Goal: Check status

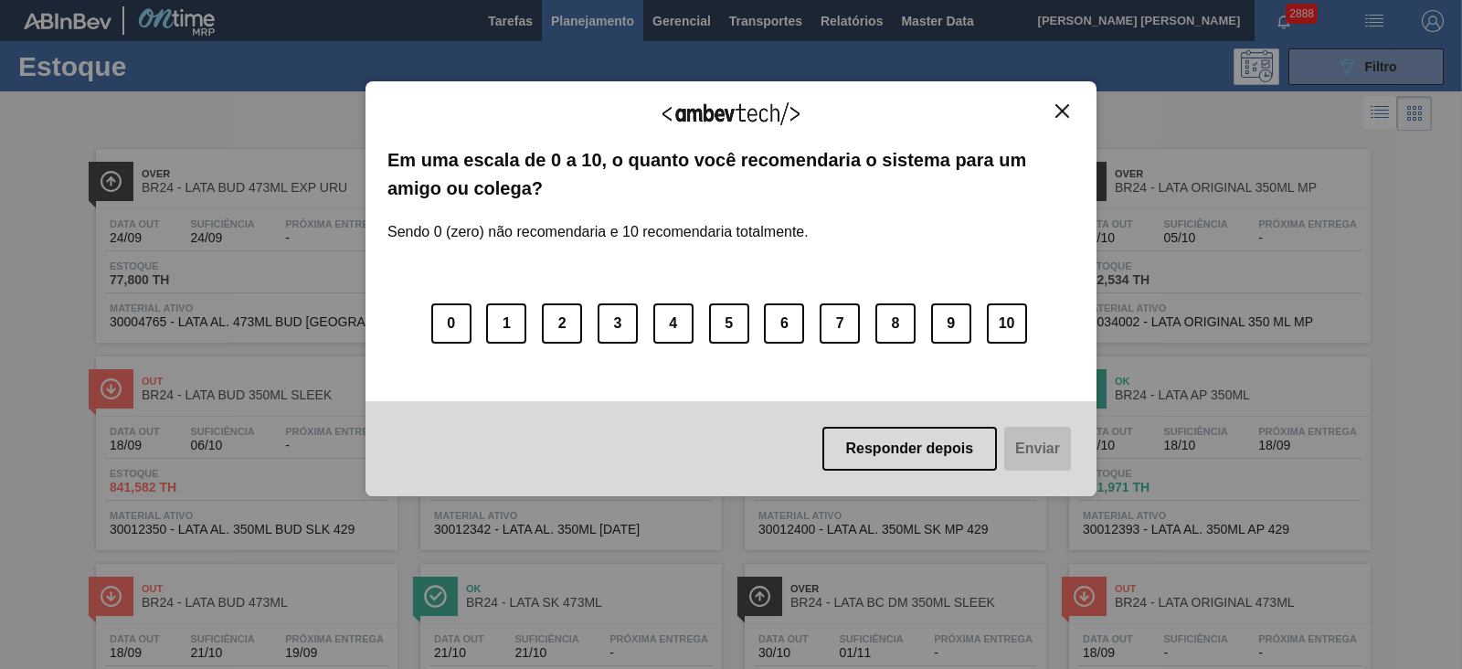
click at [1059, 108] on img "Close" at bounding box center [1062, 111] width 14 height 14
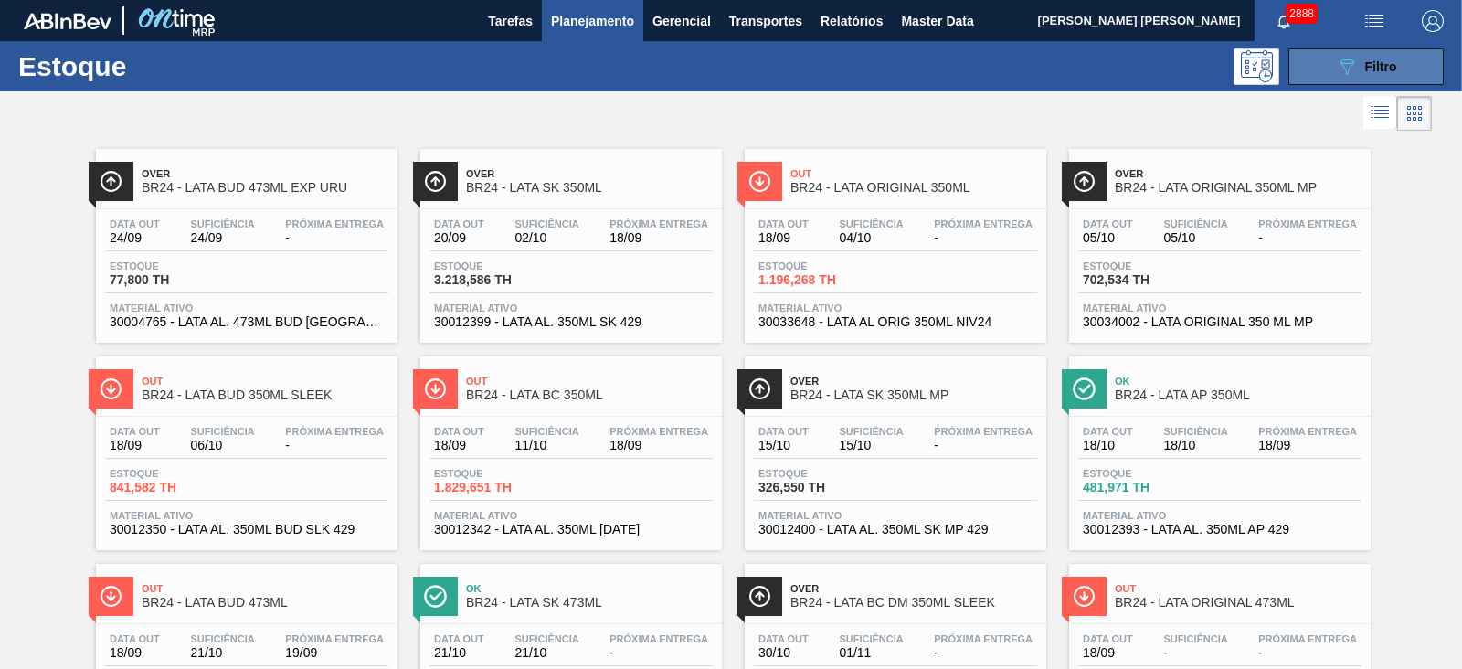
click at [1348, 69] on icon "089F7B8B-B2A5-4AFE-B5C0-19BA573D28AC" at bounding box center [1347, 67] width 22 height 22
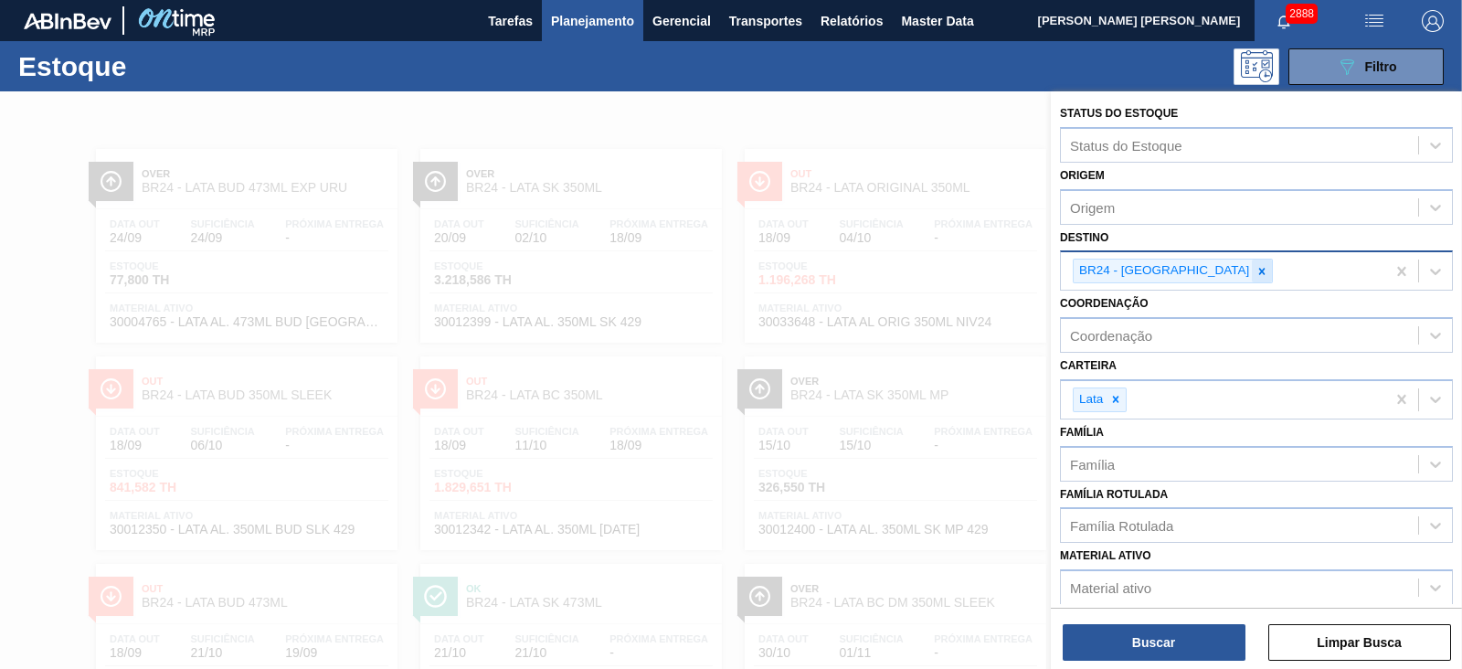
click at [1256, 265] on icon at bounding box center [1262, 271] width 13 height 13
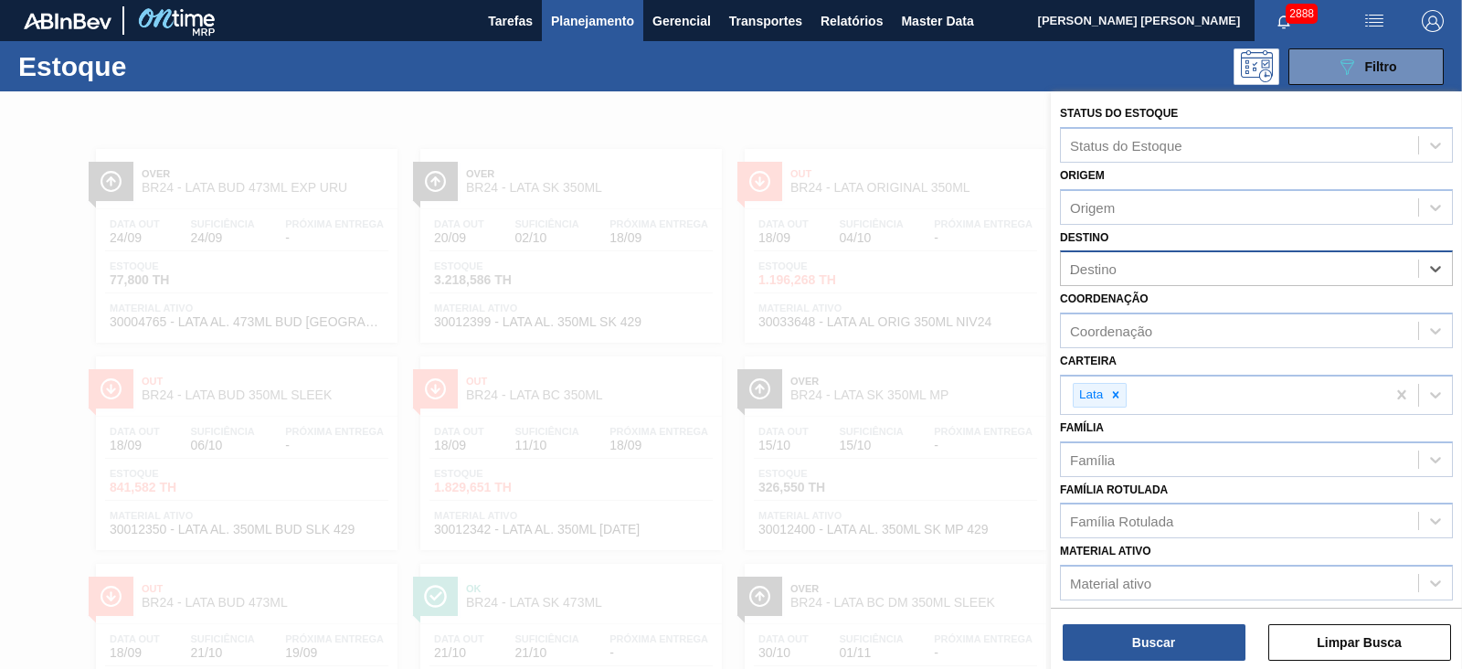
type input "21"
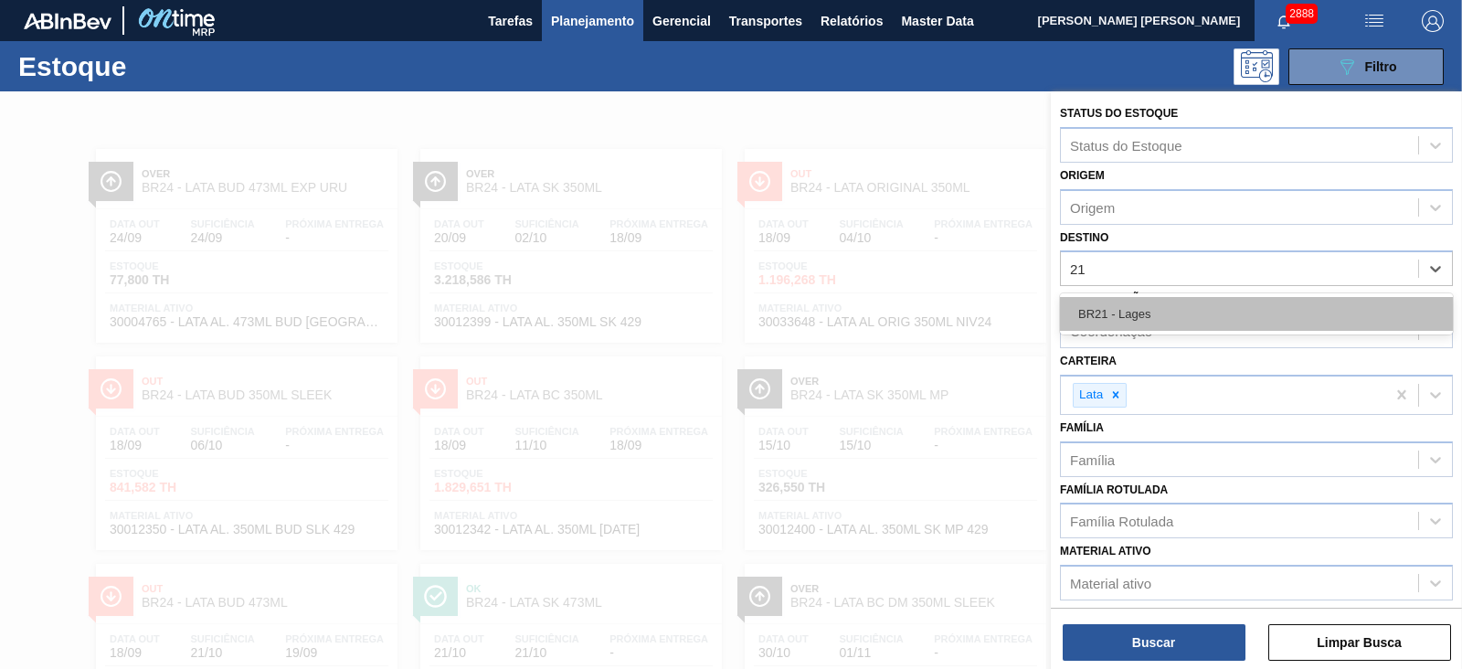
click at [1152, 317] on div "BR21 - Lages" at bounding box center [1256, 314] width 393 height 34
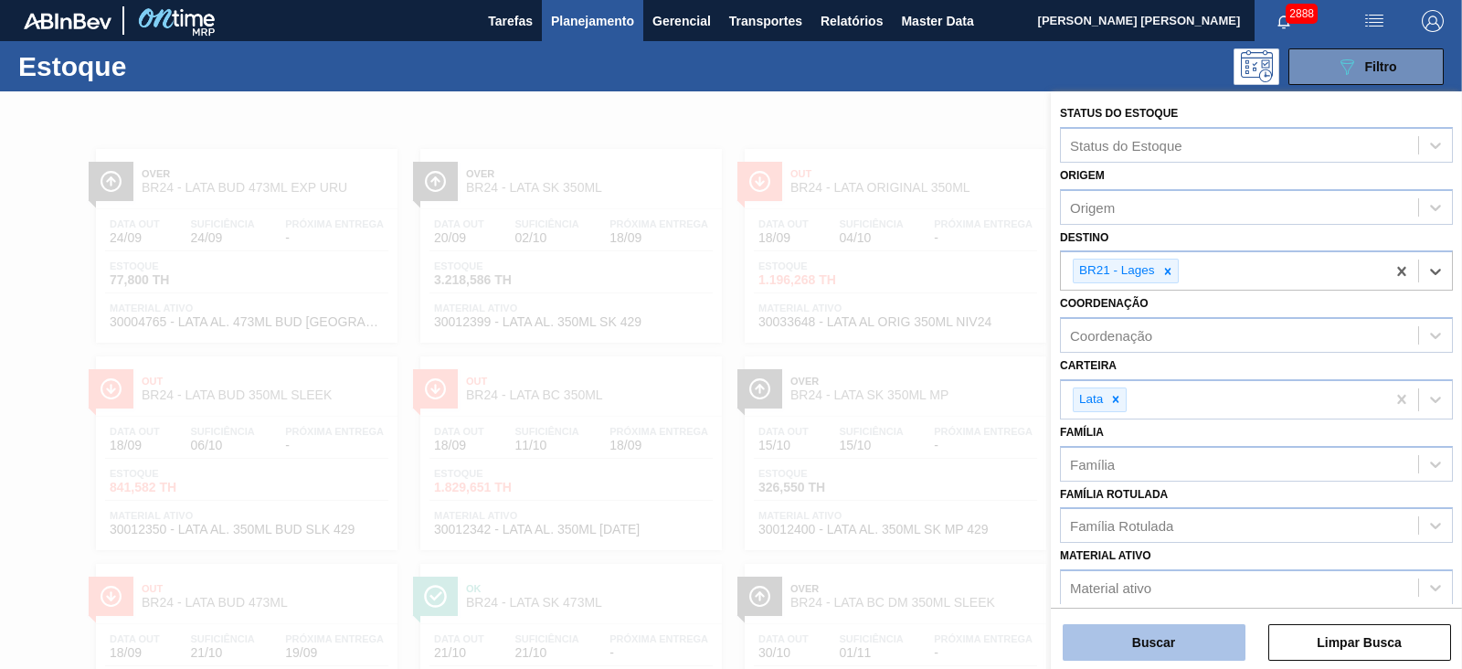
click at [1183, 634] on button "Buscar" at bounding box center [1154, 642] width 183 height 37
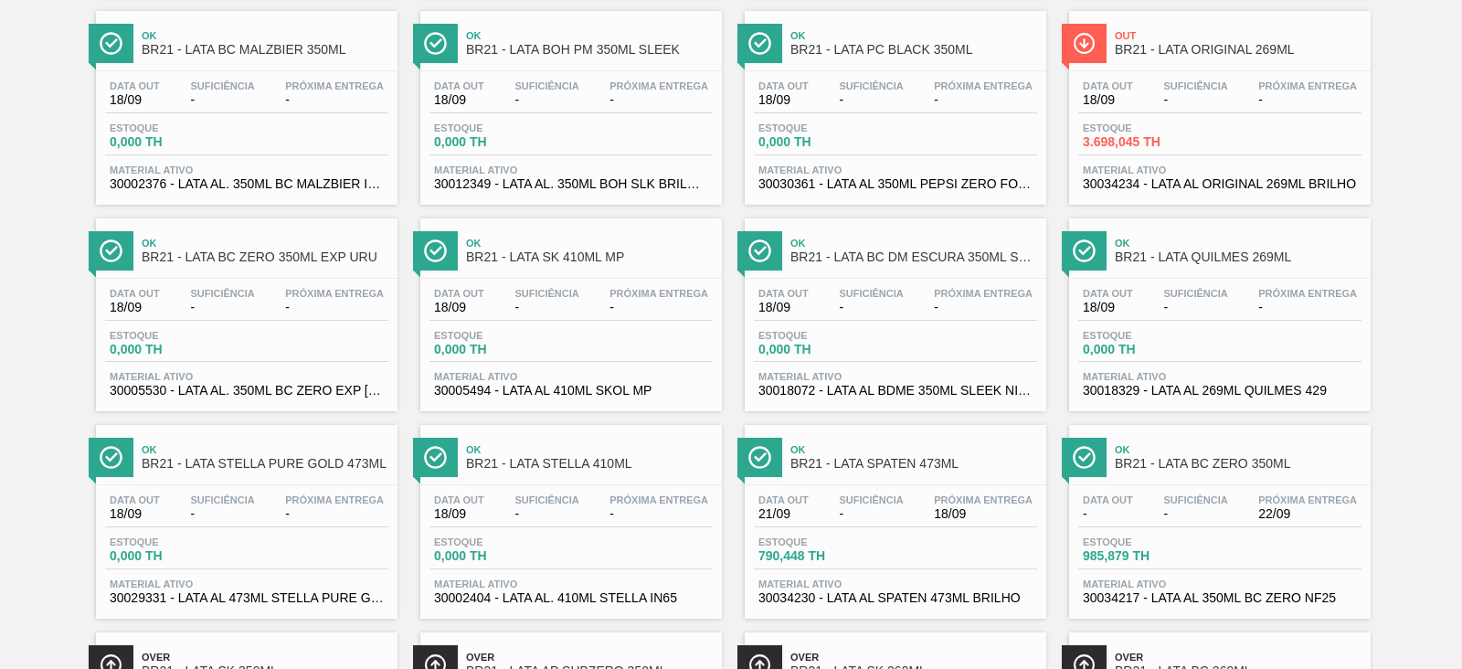
scroll to position [1142, 0]
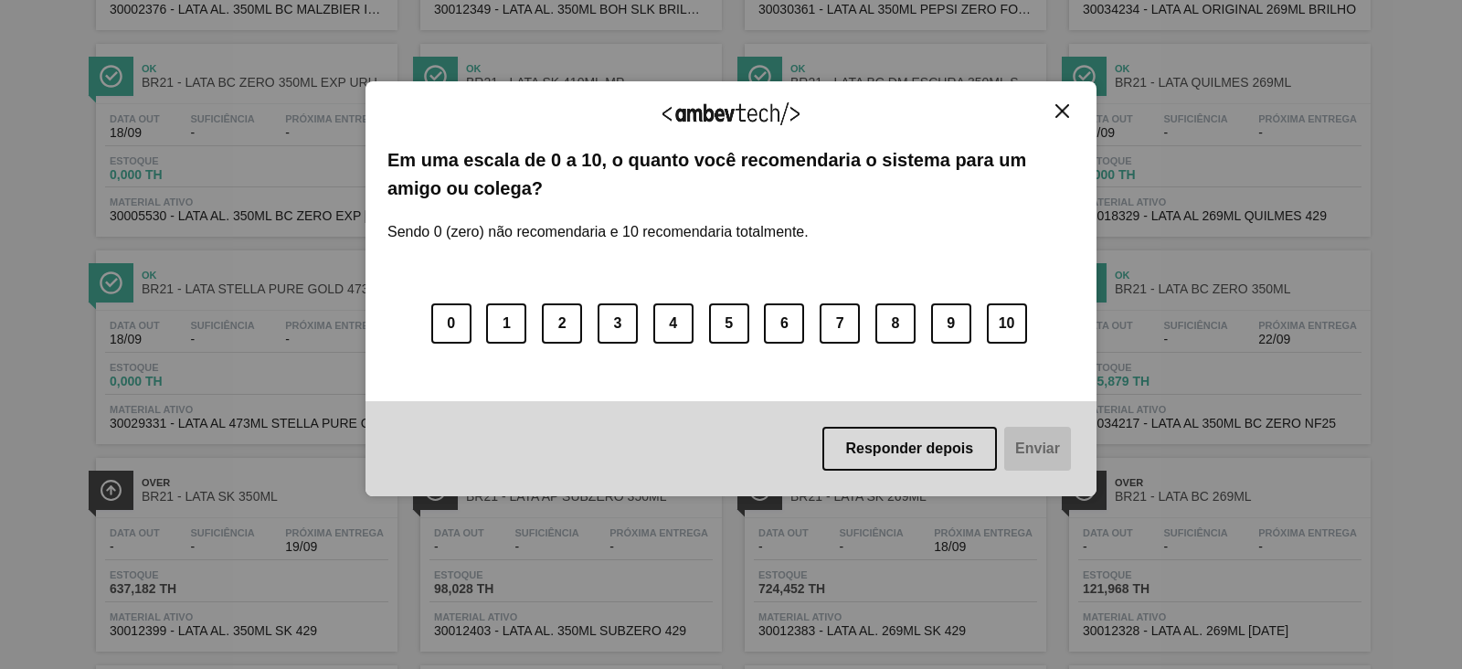
click at [1070, 111] on button "Close" at bounding box center [1062, 111] width 25 height 16
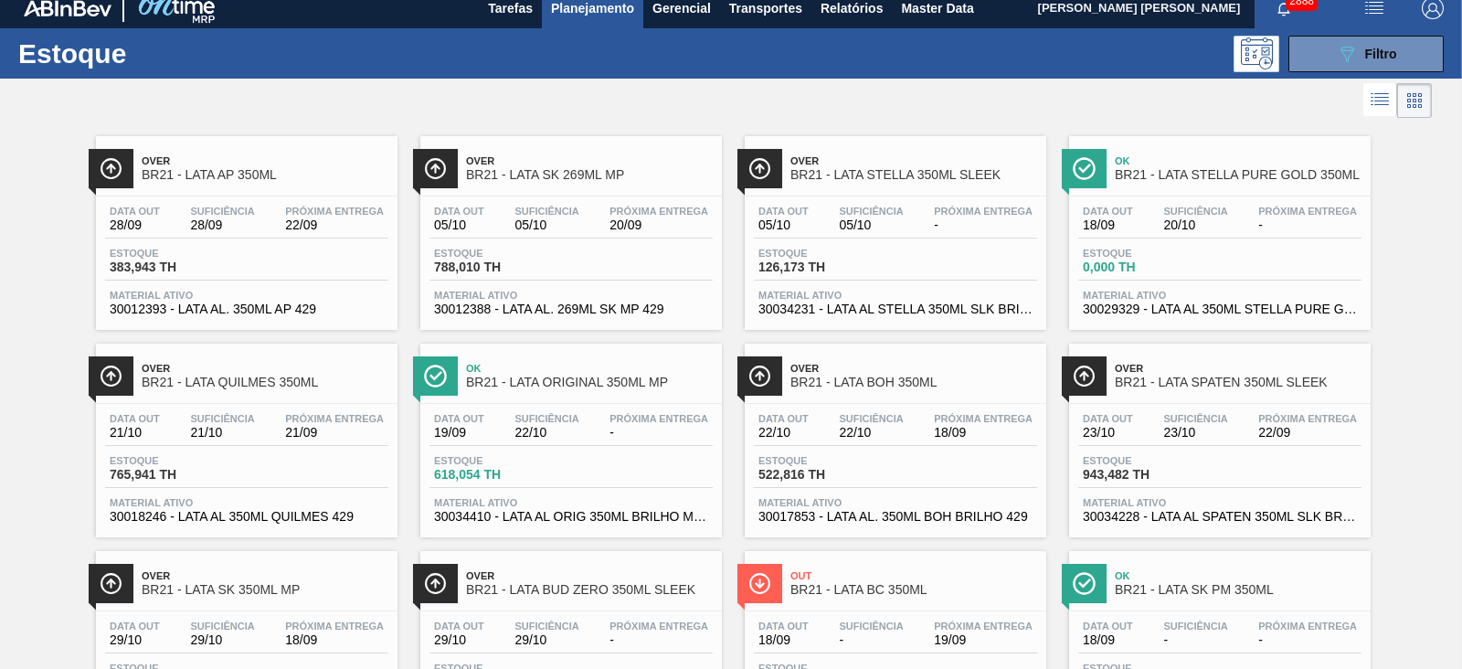
scroll to position [0, 0]
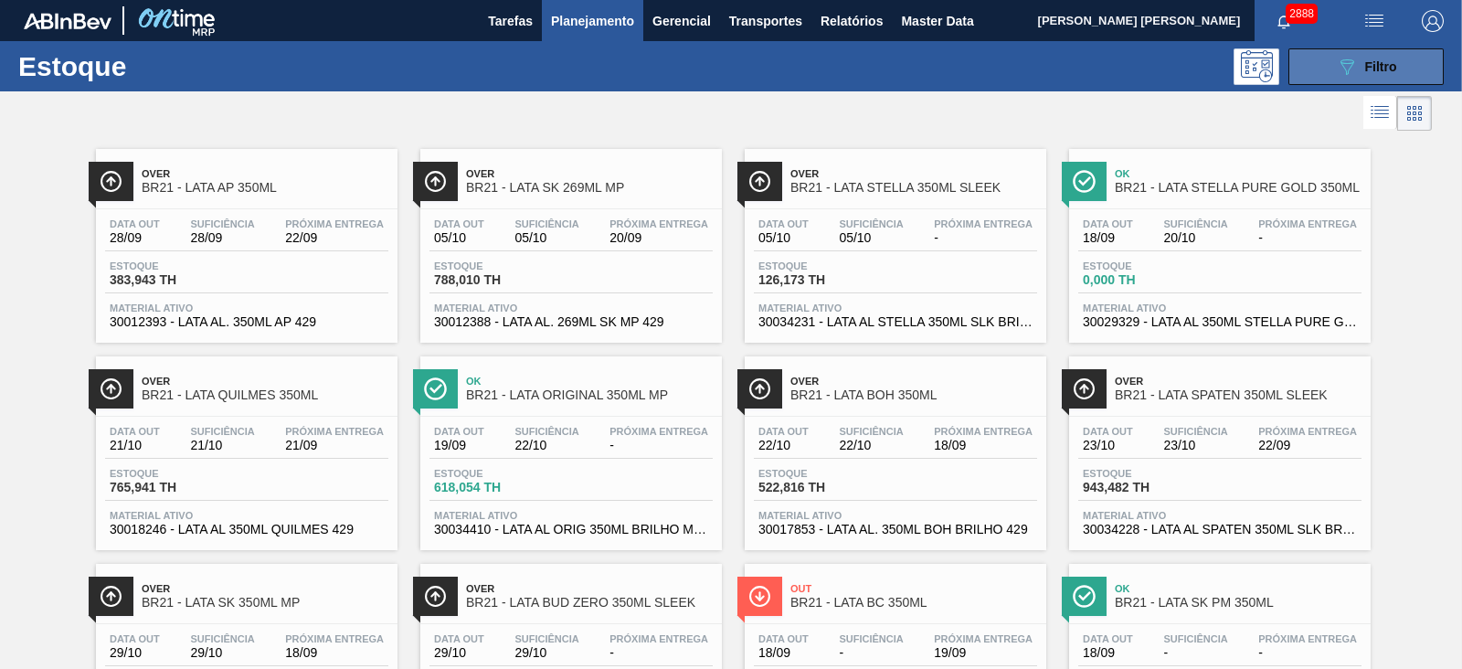
click at [1337, 68] on icon "089F7B8B-B2A5-4AFE-B5C0-19BA573D28AC" at bounding box center [1347, 67] width 22 height 22
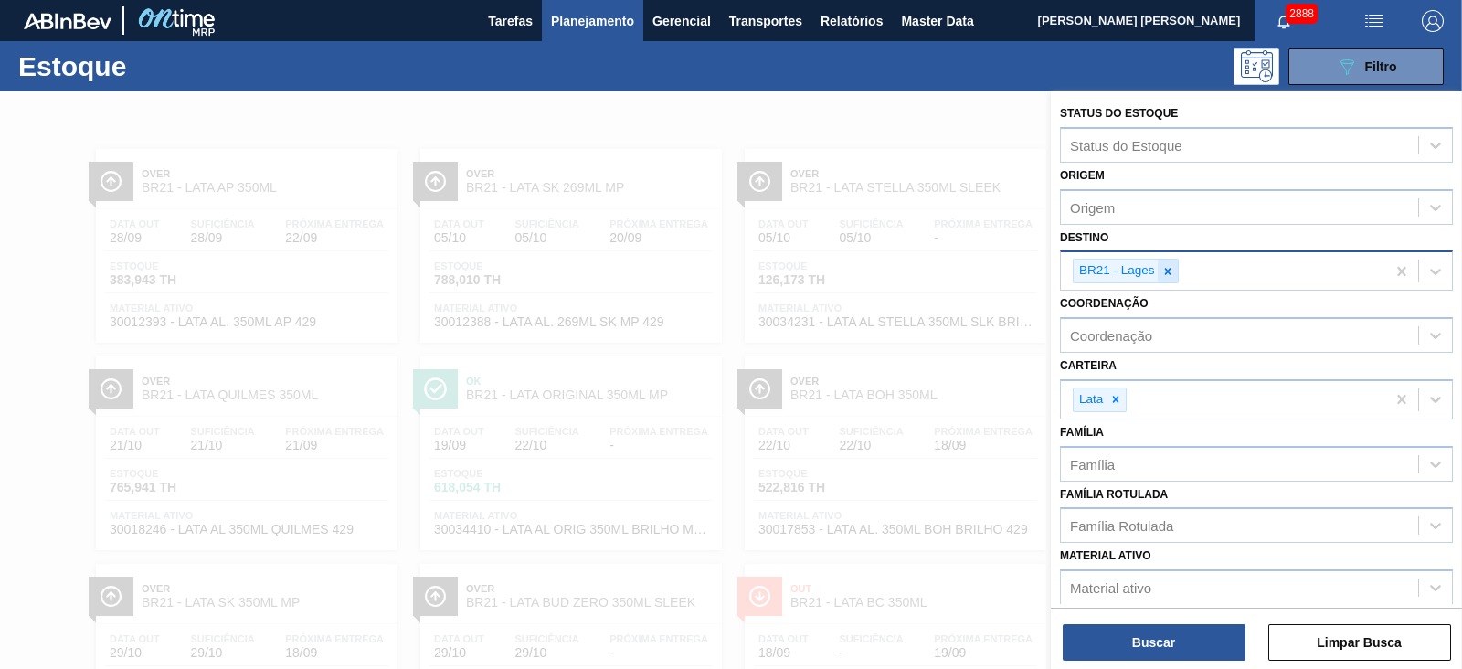
click at [1169, 265] on icon at bounding box center [1167, 271] width 13 height 13
type input "24"
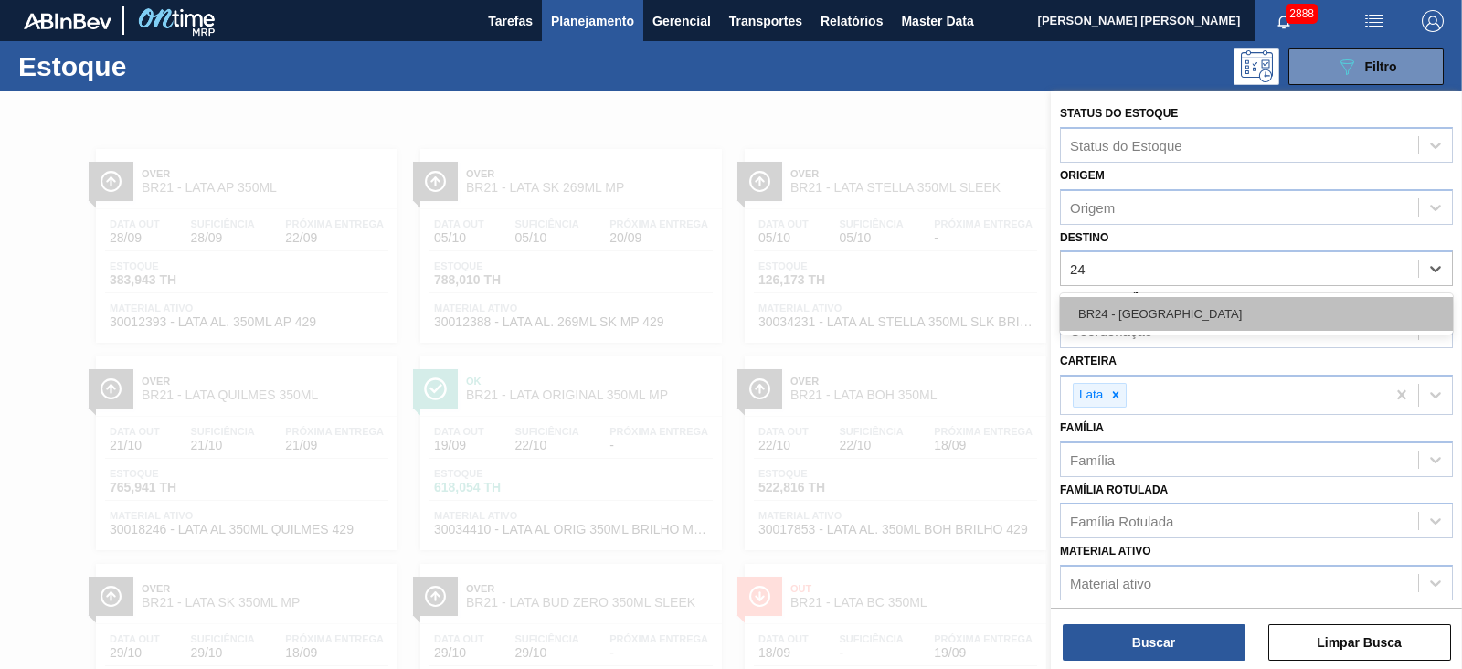
click at [1131, 305] on div "BR24 - Ponta Grossa" at bounding box center [1256, 314] width 393 height 34
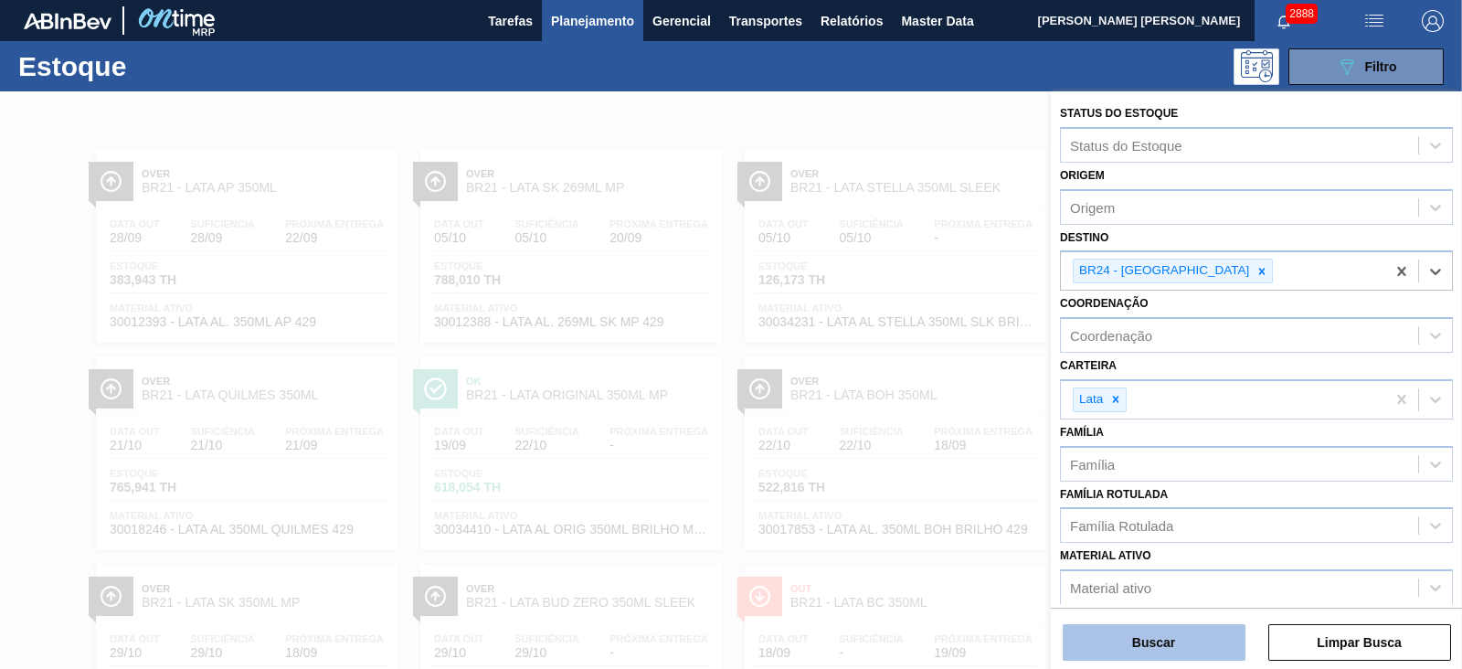
click at [1164, 644] on button "Buscar" at bounding box center [1154, 642] width 183 height 37
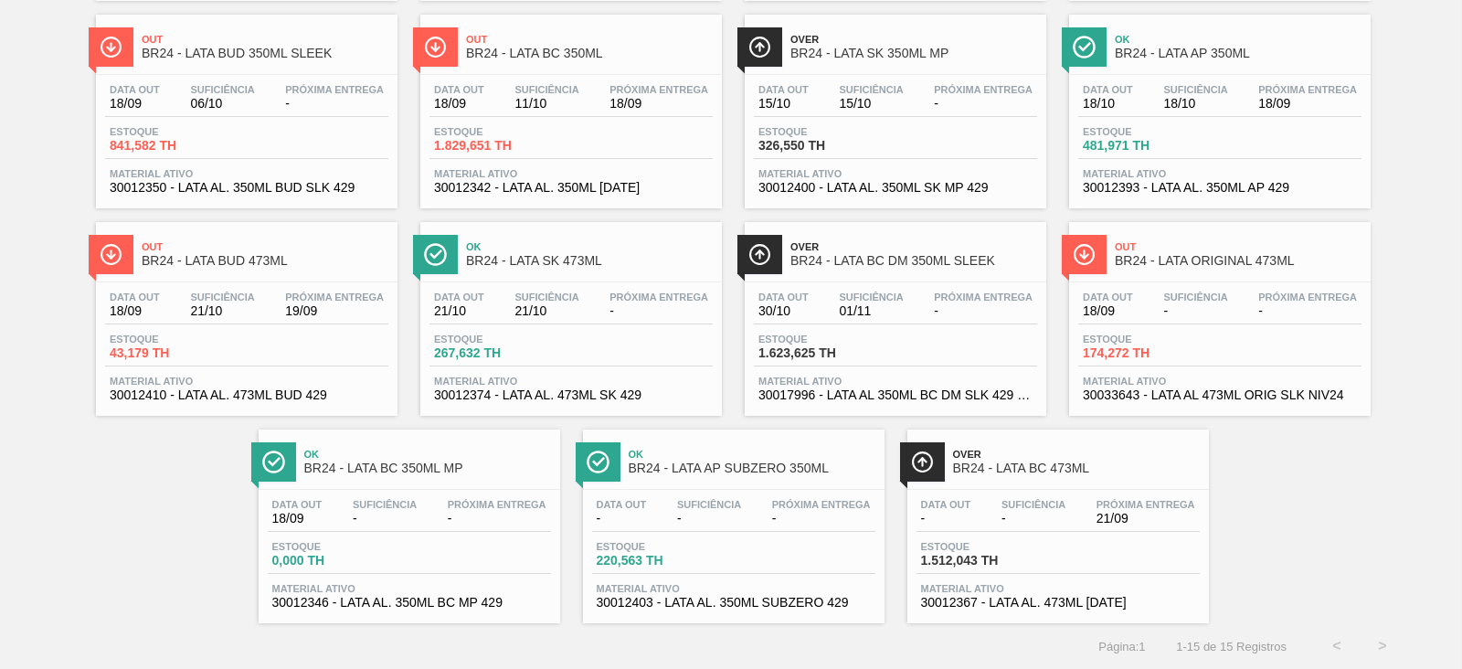
scroll to position [345, 0]
click at [482, 450] on span "Ok" at bounding box center [427, 454] width 247 height 11
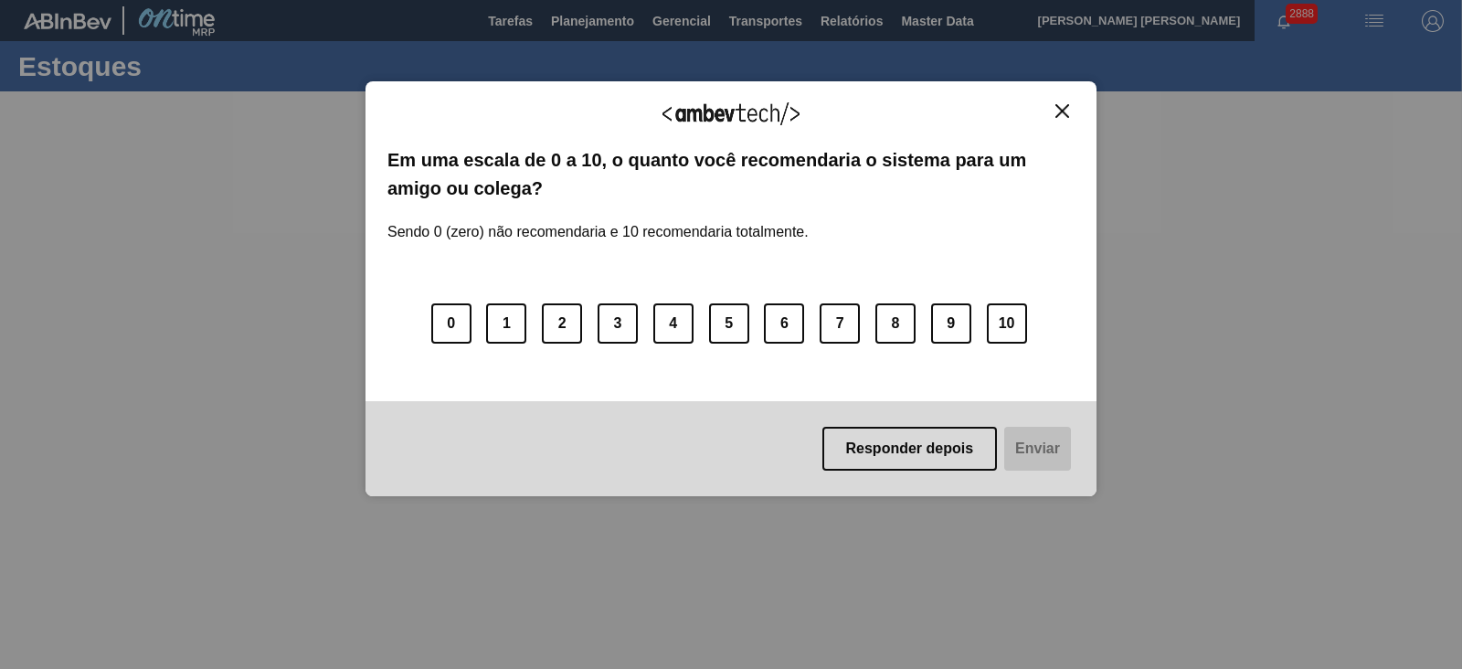
click at [1057, 111] on img "Close" at bounding box center [1062, 111] width 14 height 14
click at [1068, 114] on img "Close" at bounding box center [1062, 111] width 14 height 14
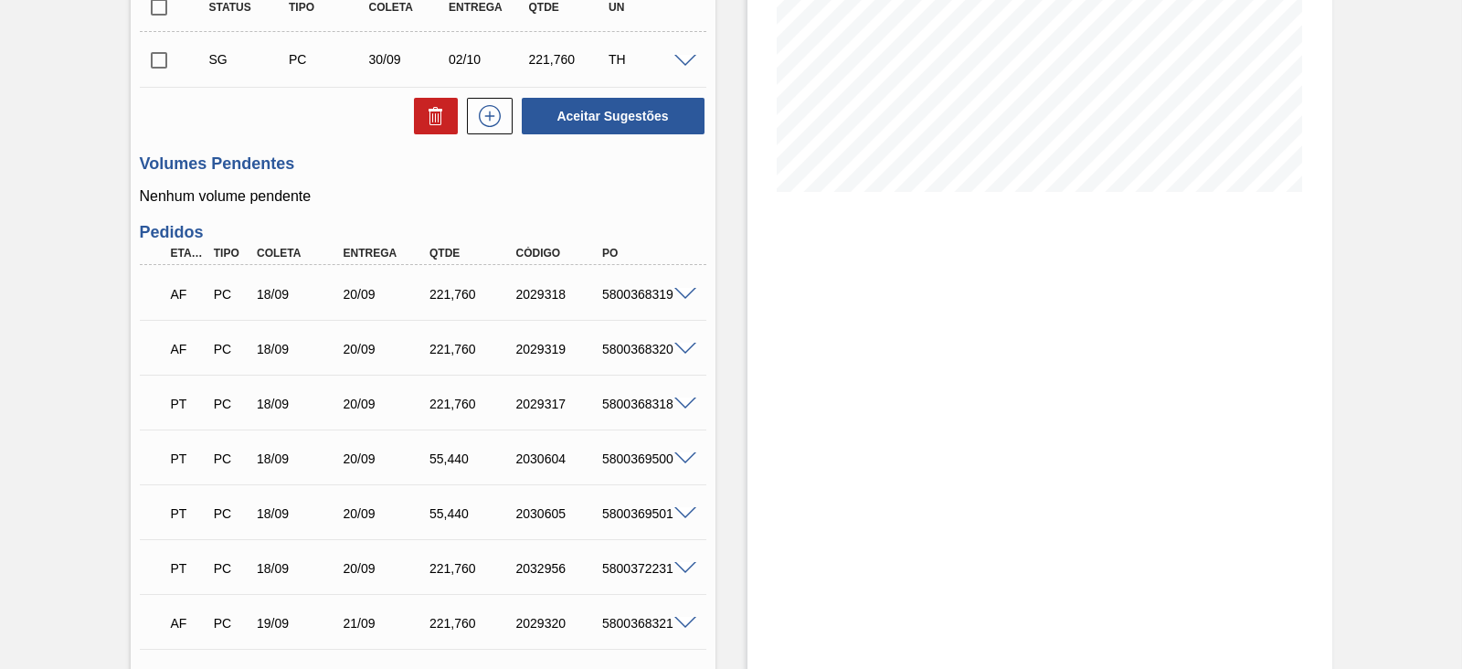
scroll to position [456, 0]
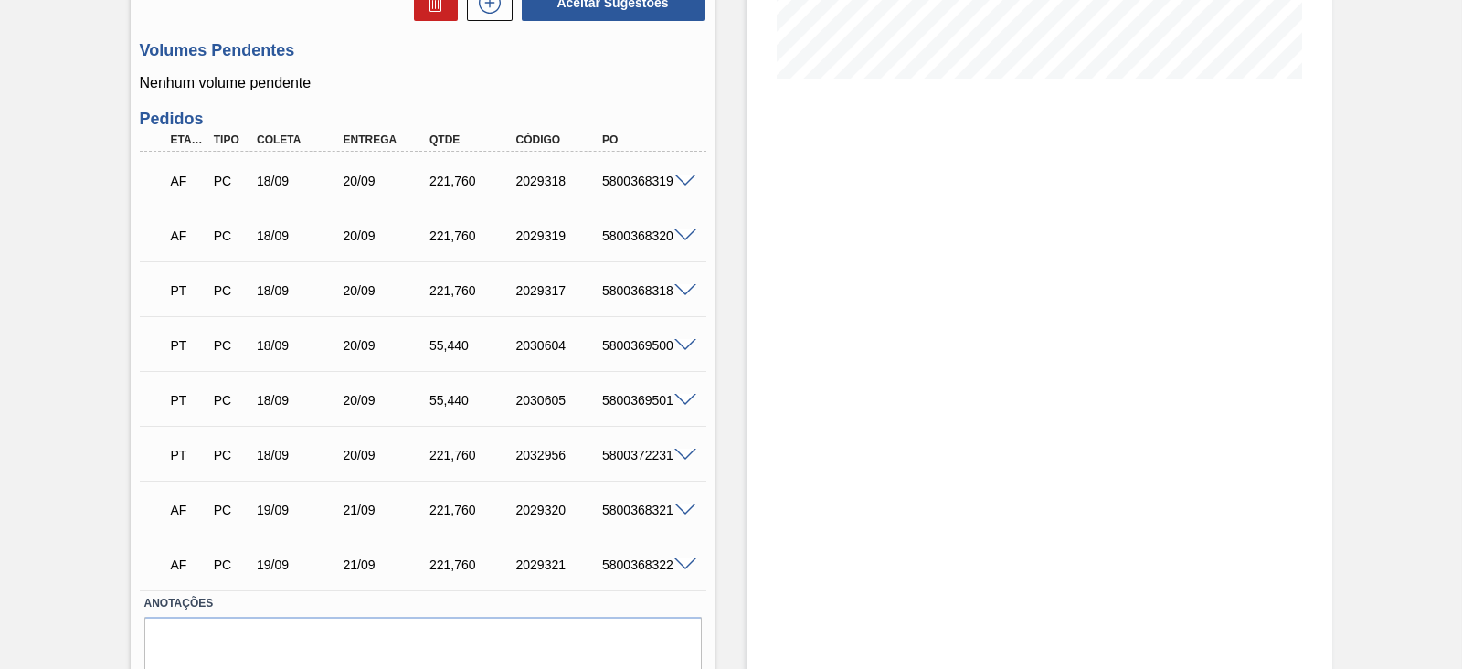
drag, startPoint x: 1290, startPoint y: 208, endPoint x: 1282, endPoint y: 203, distance: 9.9
click at [1289, 208] on div "Estoque De 18/09/2025 Até 08/10/2025 Filtro 18/09 Projeção de Estoque 788.01 Ne…" at bounding box center [1039, 187] width 585 height 1105
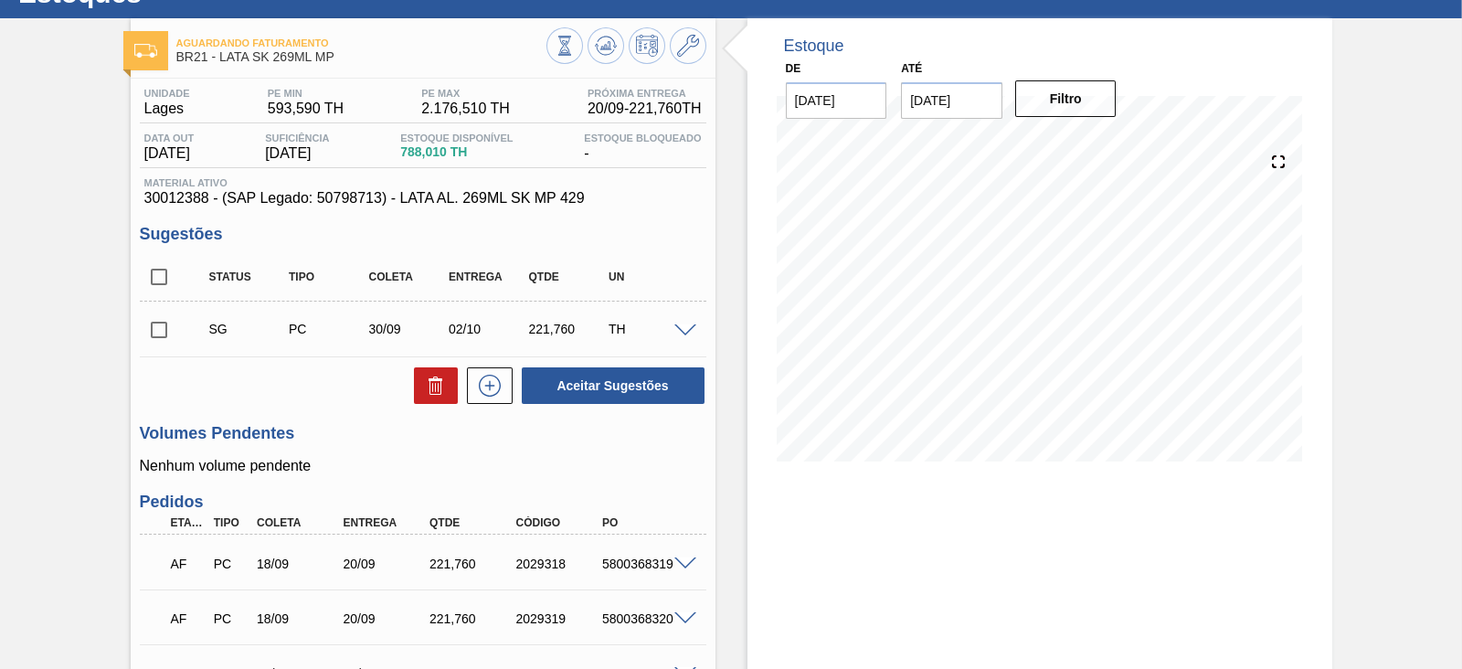
scroll to position [0, 0]
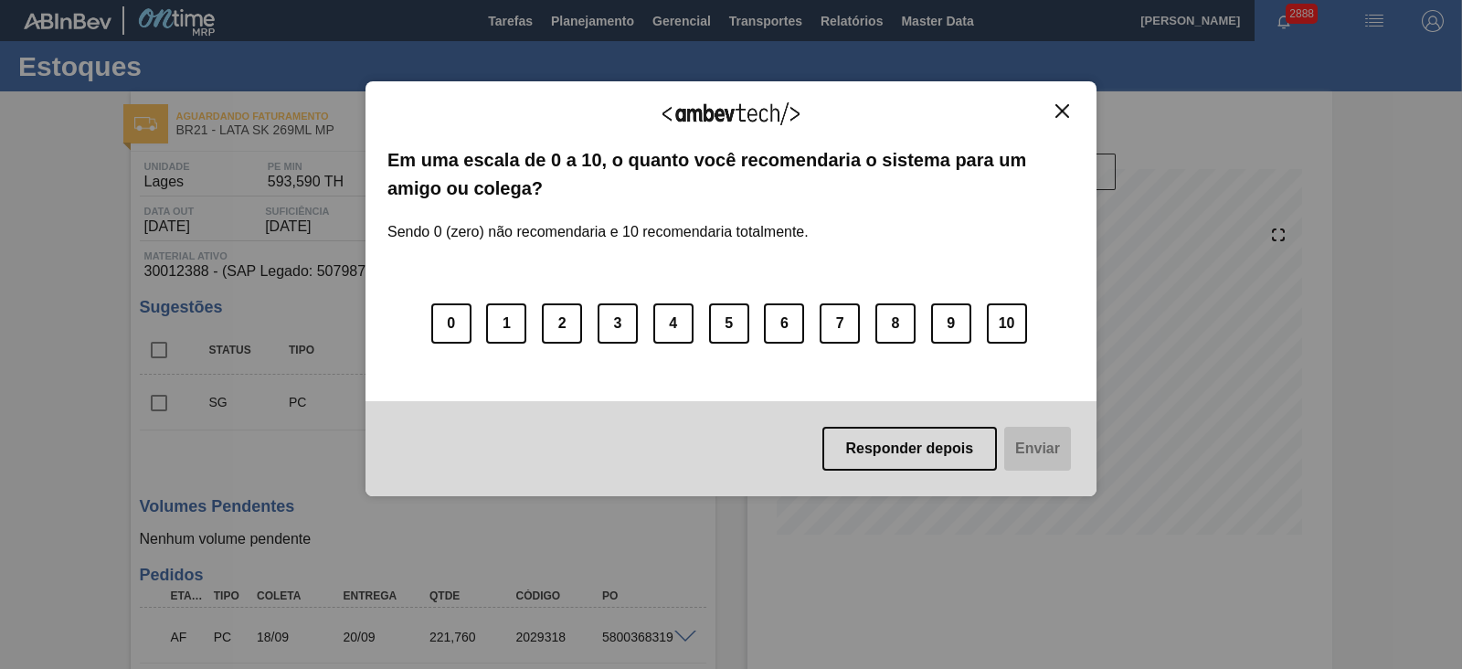
click at [1058, 113] on img "Close" at bounding box center [1062, 111] width 14 height 14
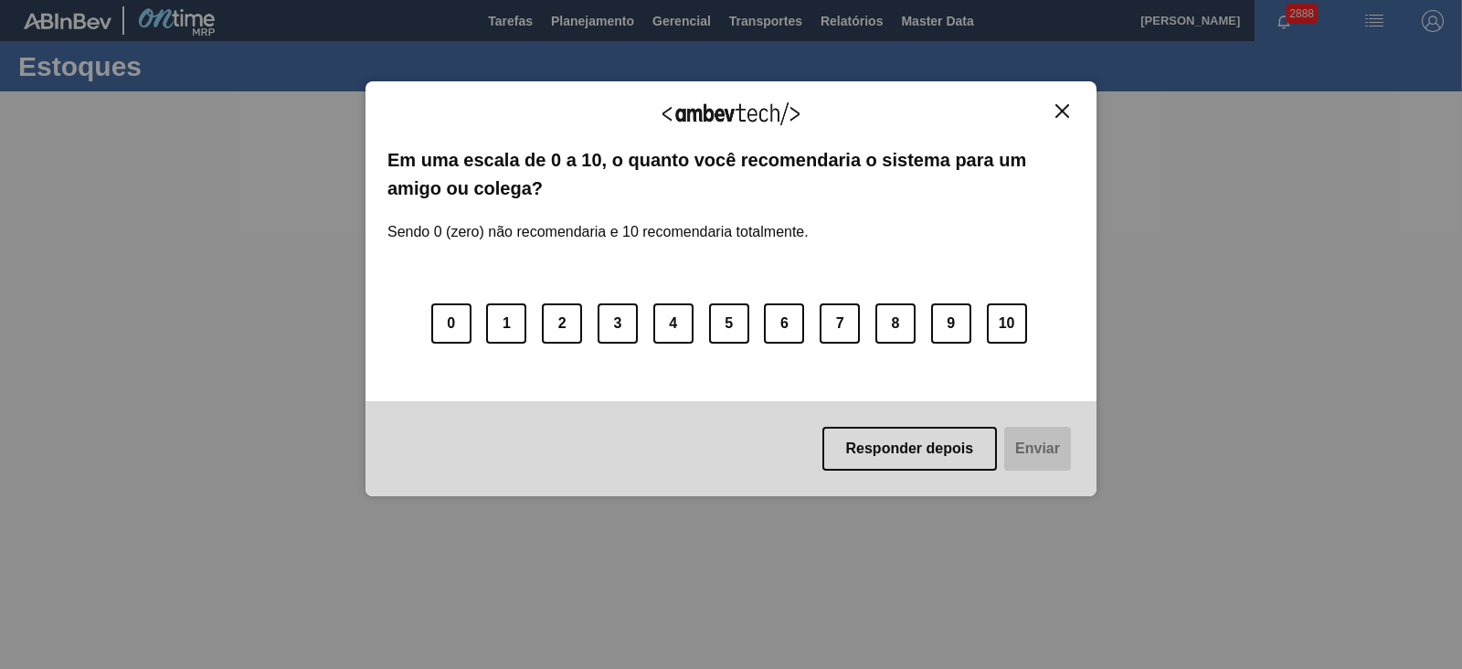
click at [1062, 109] on img "Close" at bounding box center [1062, 111] width 14 height 14
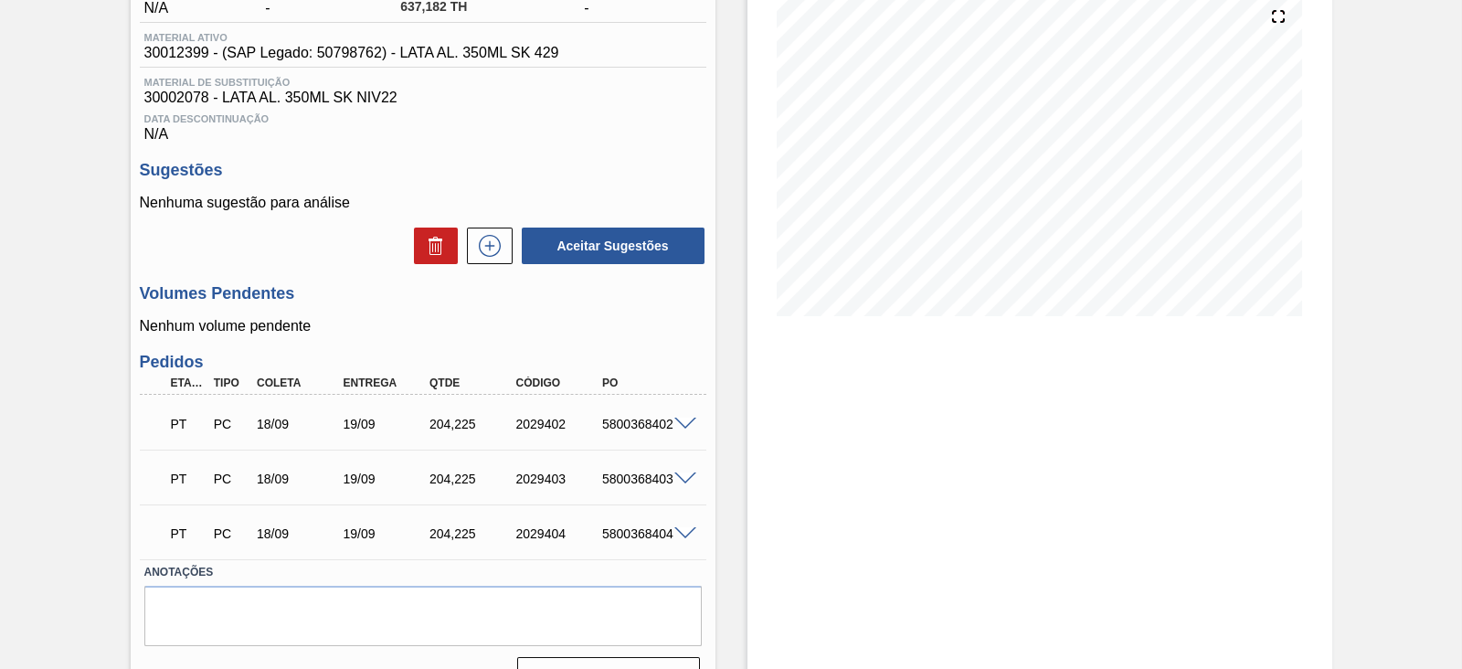
scroll to position [263, 0]
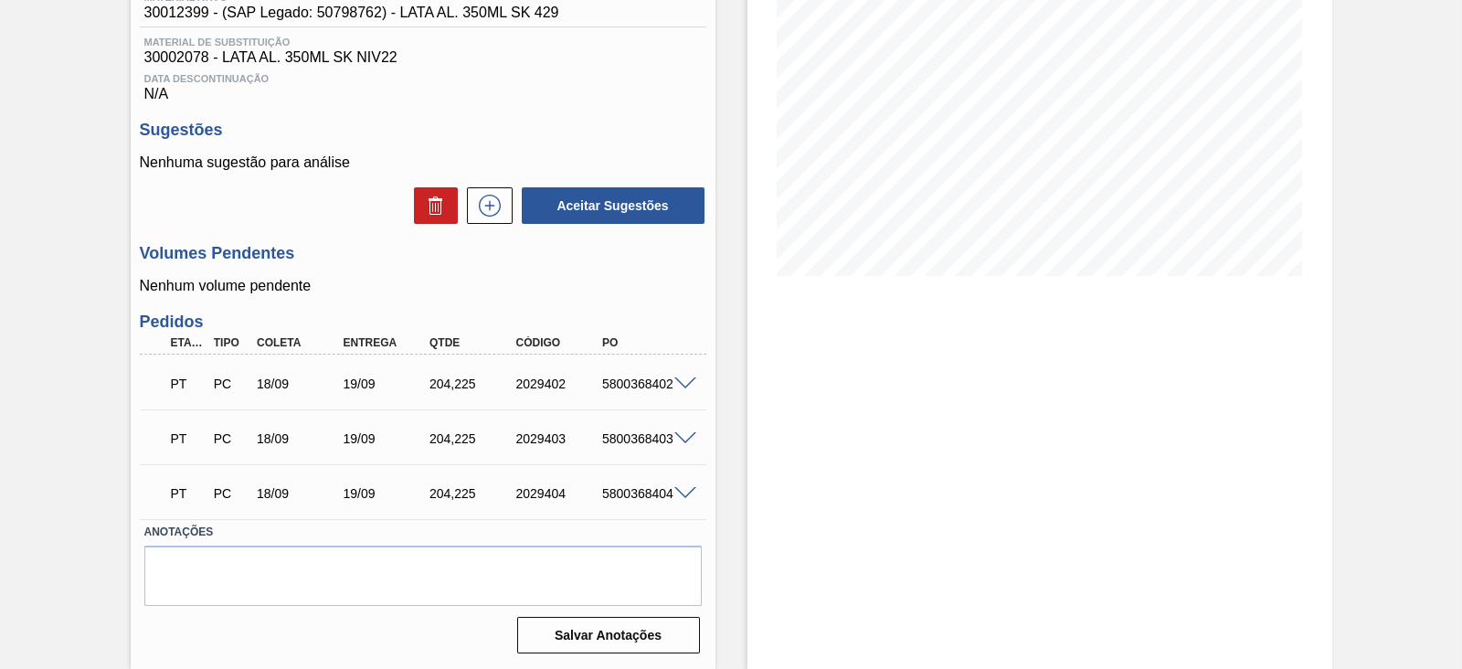
click at [1416, 281] on div "Pedido em Trânsito BR21 - LATA SK 350ML Unidade Lages PE MIN 0,000 TH PE MAX 0,…" at bounding box center [731, 251] width 1462 height 836
